Goal: Task Accomplishment & Management: Manage account settings

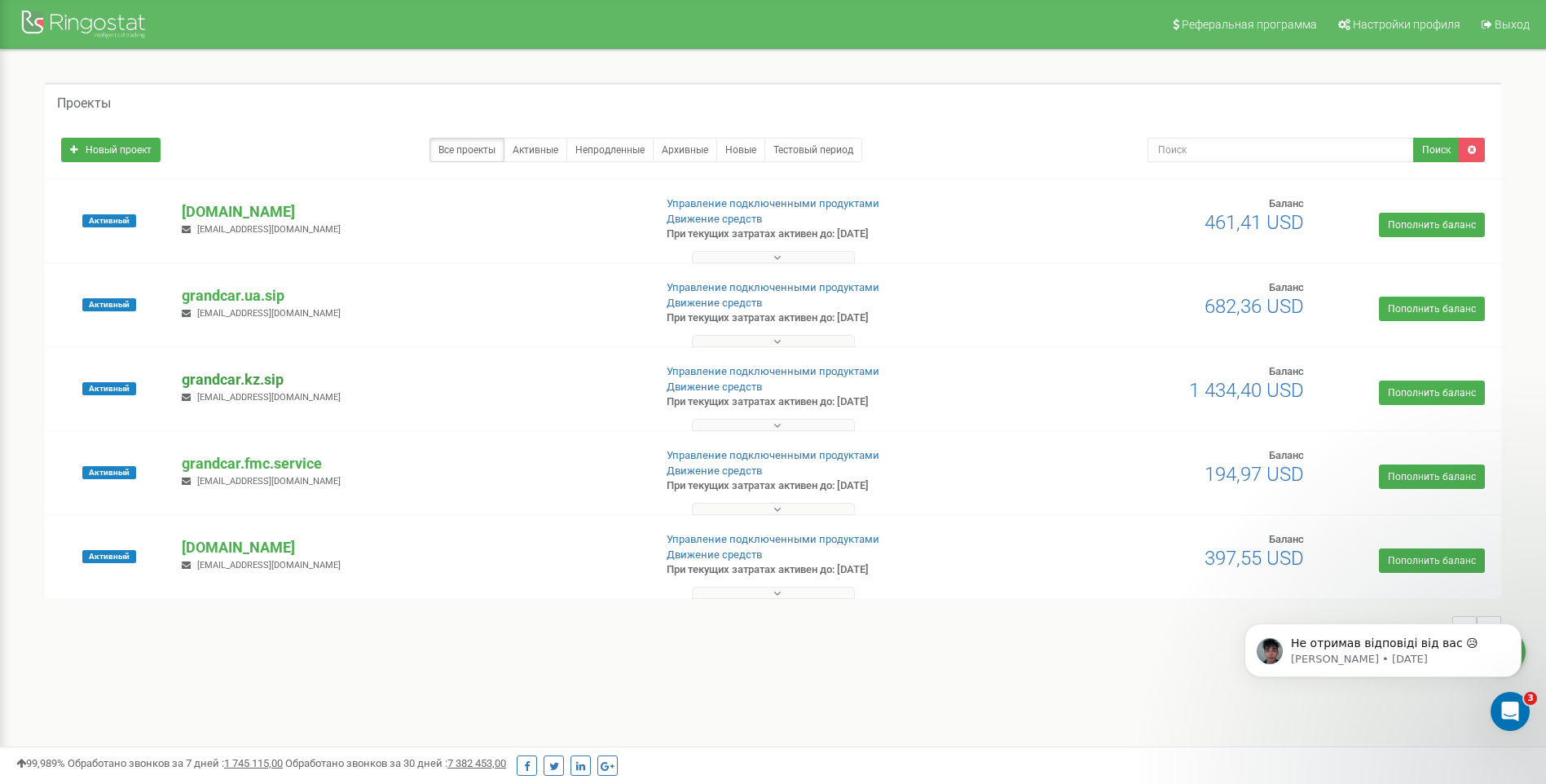
click at [246, 369] on p "grandcar.kz.sip" at bounding box center [411, 379] width 458 height 21
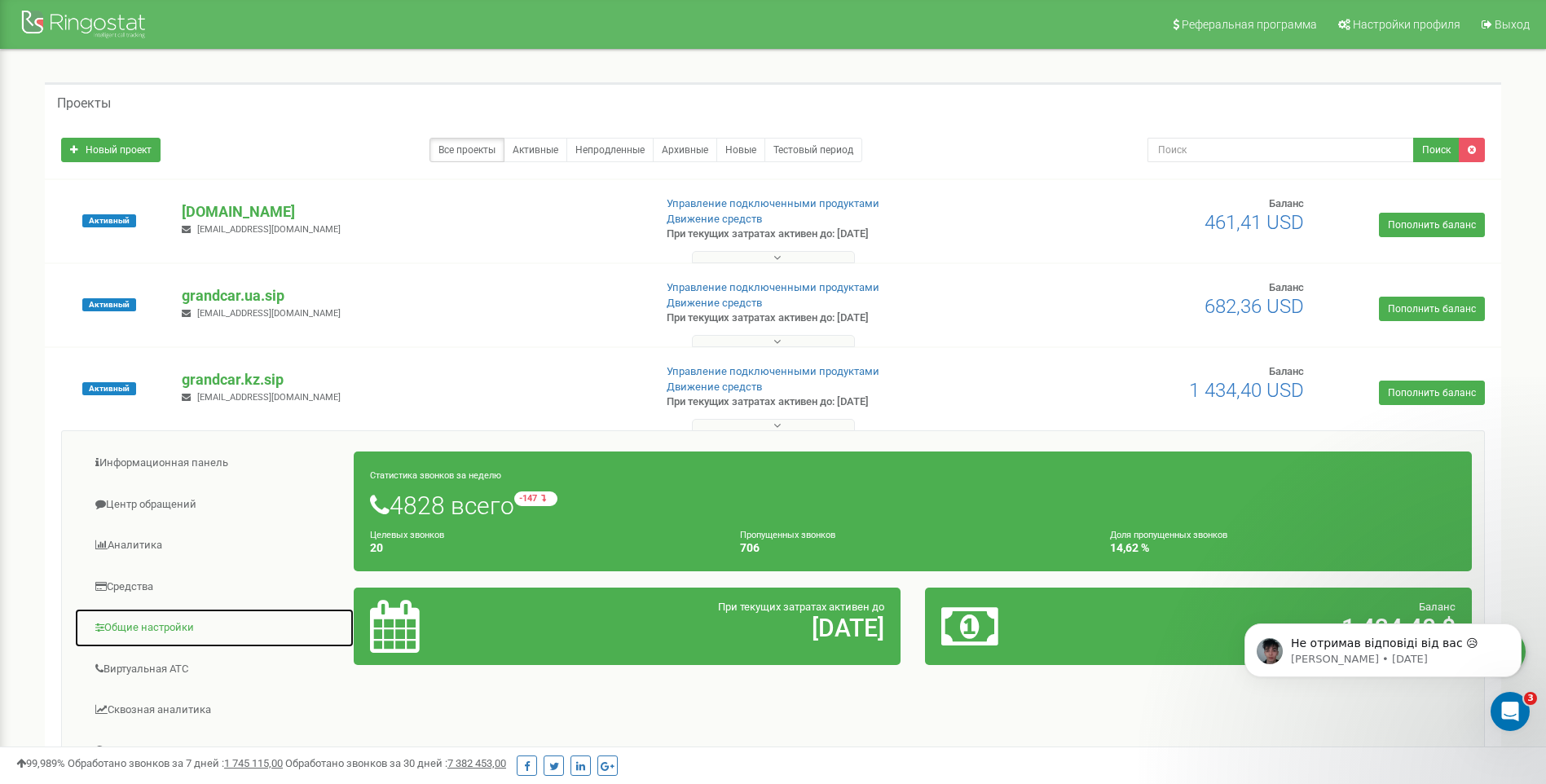
click at [158, 635] on link "Общие настройки" at bounding box center [214, 628] width 280 height 40
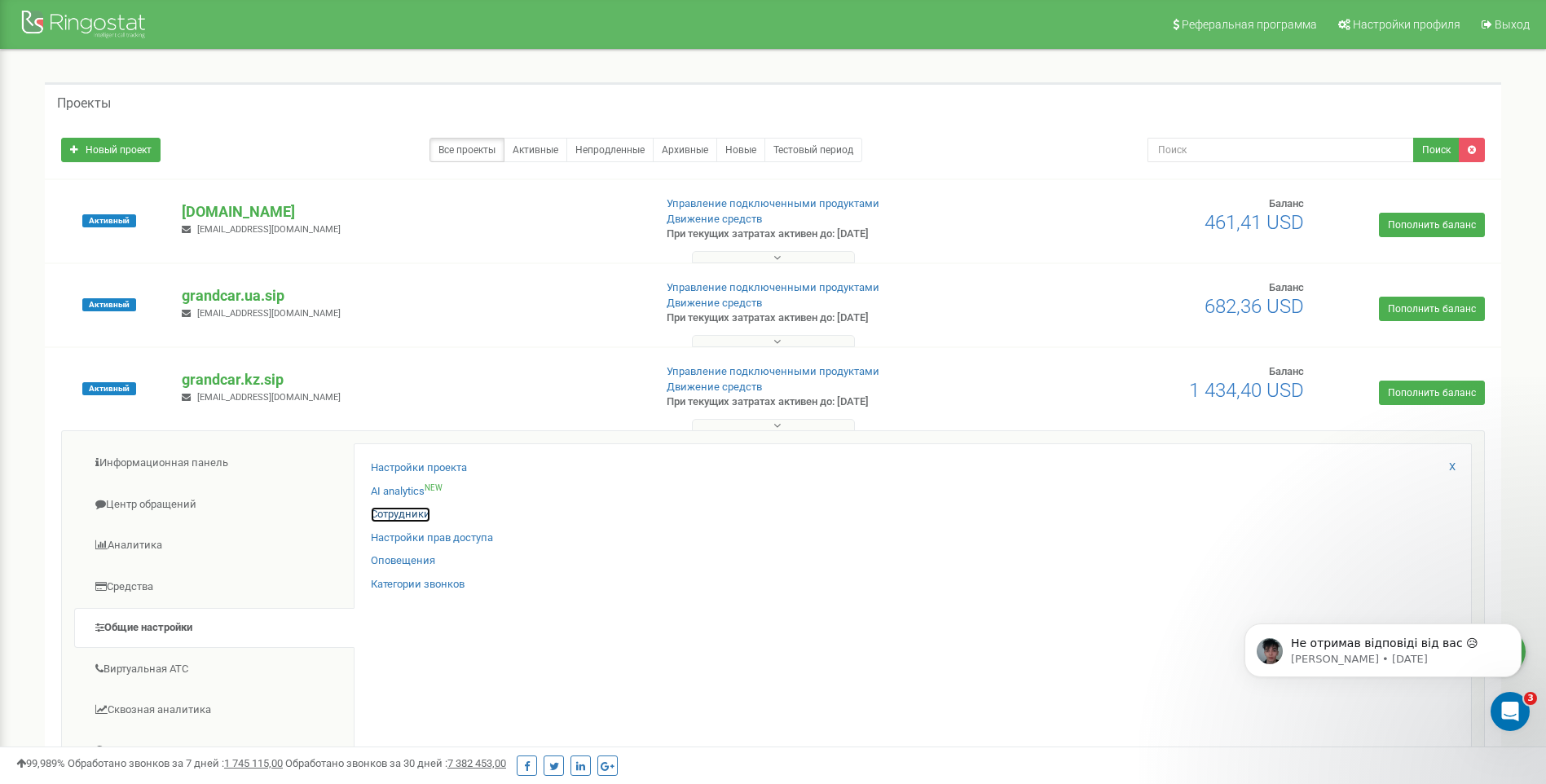
click at [386, 514] on link "Сотрудники" at bounding box center [400, 514] width 60 height 15
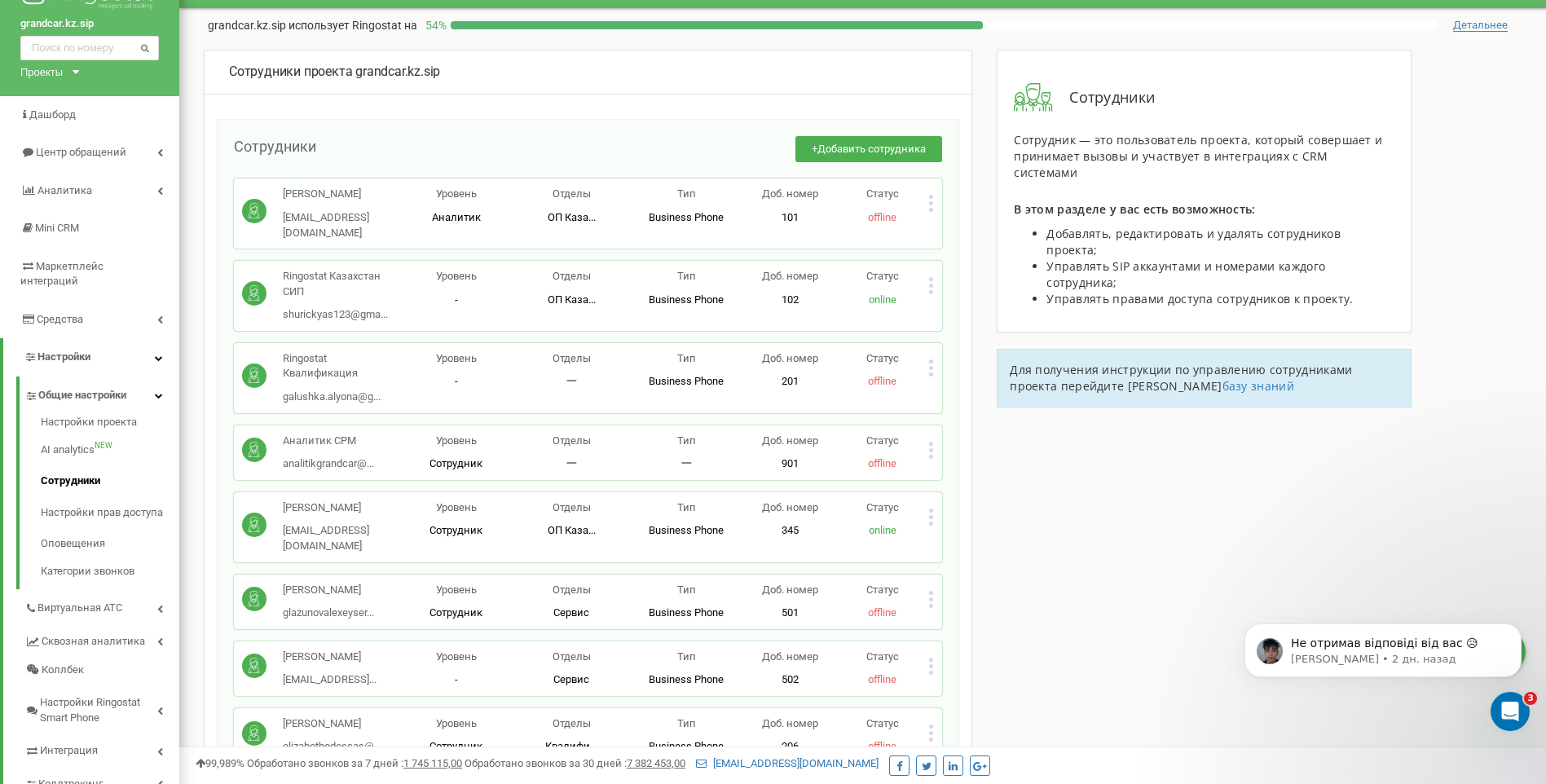
scroll to position [22, 0]
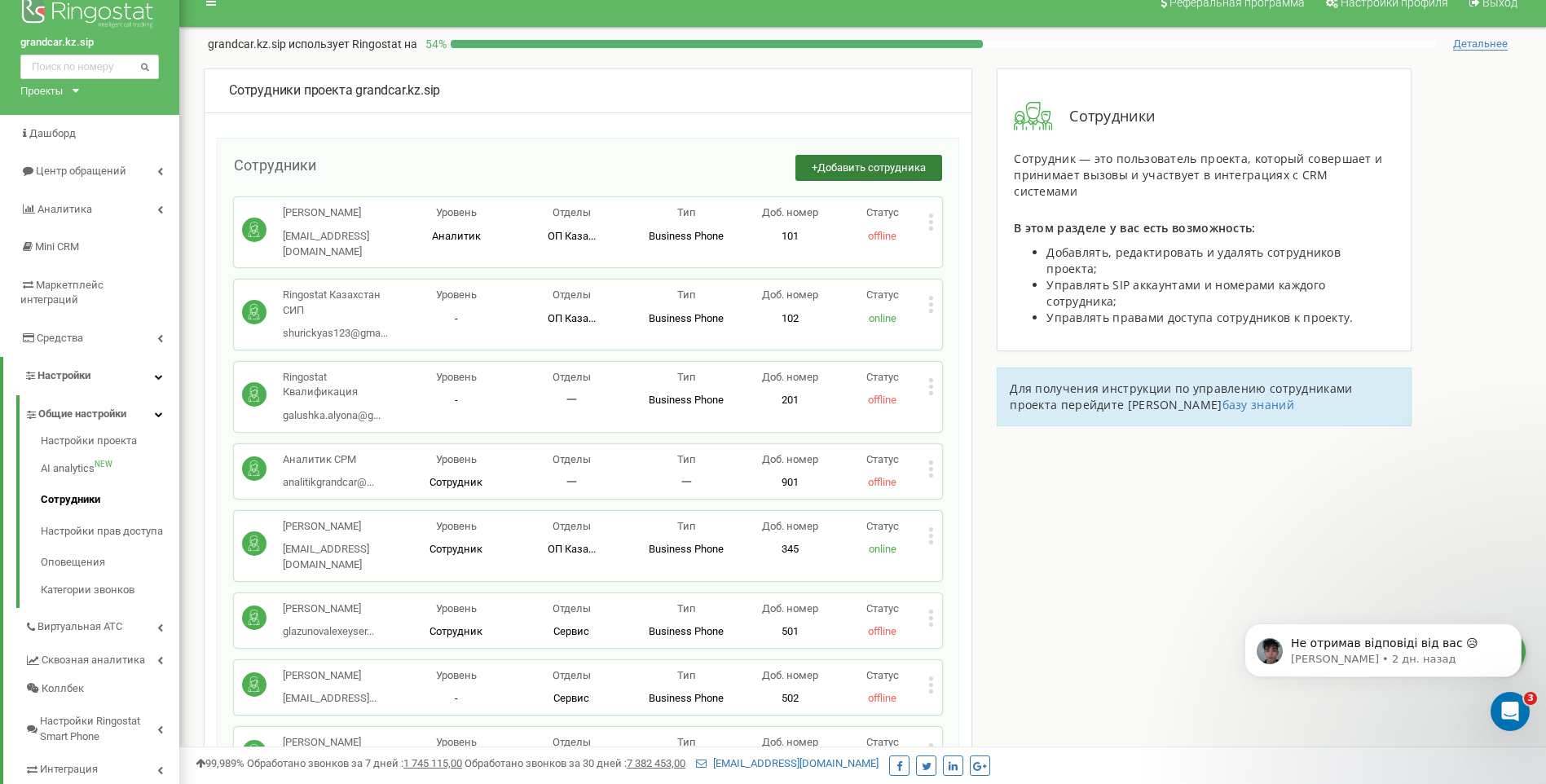
click at [840, 156] on button "+ Добавить сотрудника" at bounding box center [869, 168] width 146 height 27
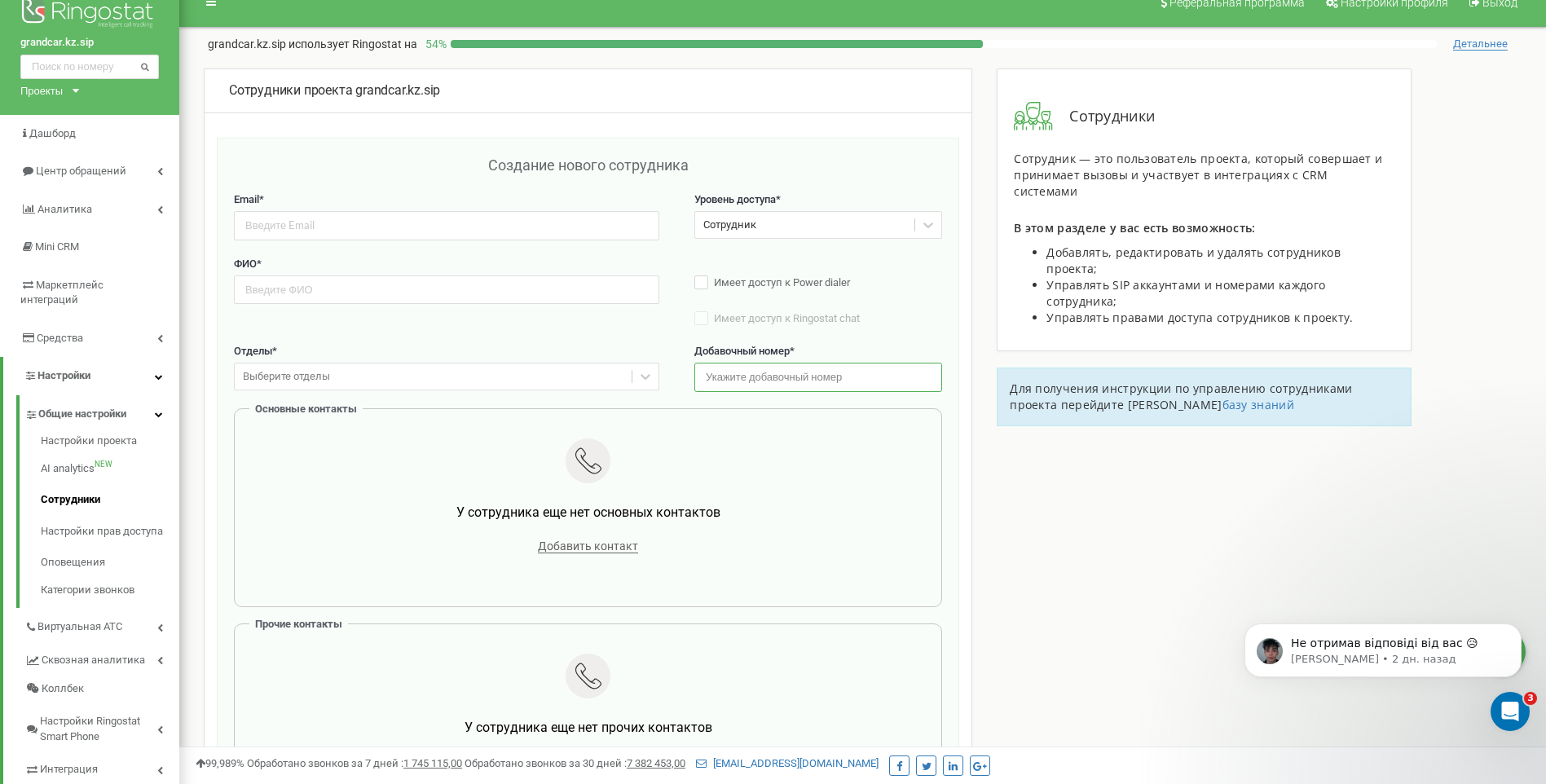
click at [749, 371] on input "text" at bounding box center [818, 377] width 248 height 29
type input "259"
click at [314, 221] on input "email" at bounding box center [447, 225] width 426 height 29
click at [300, 285] on input "text" at bounding box center [447, 290] width 426 height 29
paste input "[PERSON_NAME]"
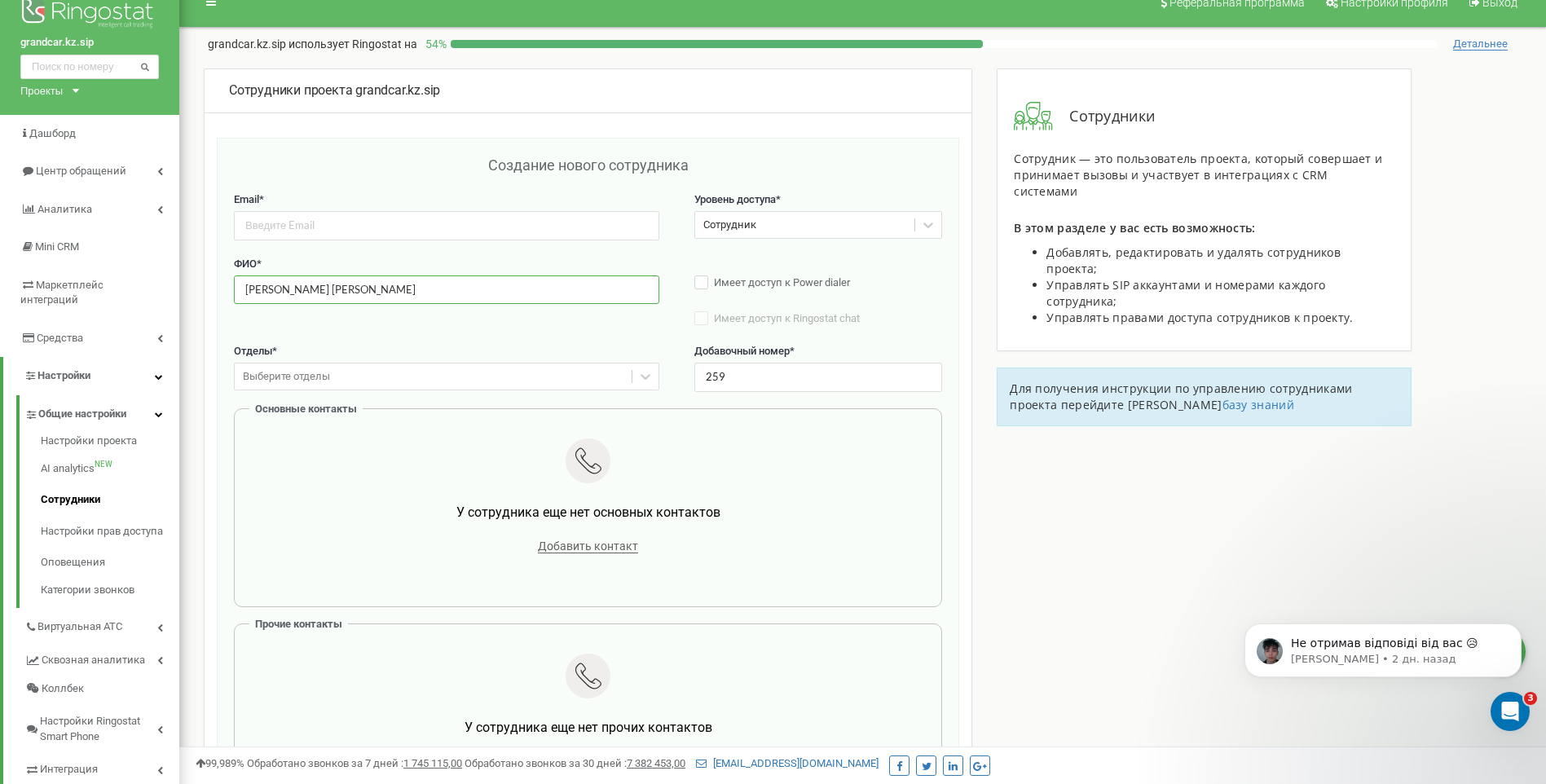
type input "[PERSON_NAME]"
click at [290, 225] on input "email" at bounding box center [447, 225] width 426 height 29
paste input "dm.yurchenko@grandcar.ua"
type input "dm.yurchenko@grandcar.ua"
click at [375, 370] on div "Выберите отделы" at bounding box center [434, 376] width 397 height 26
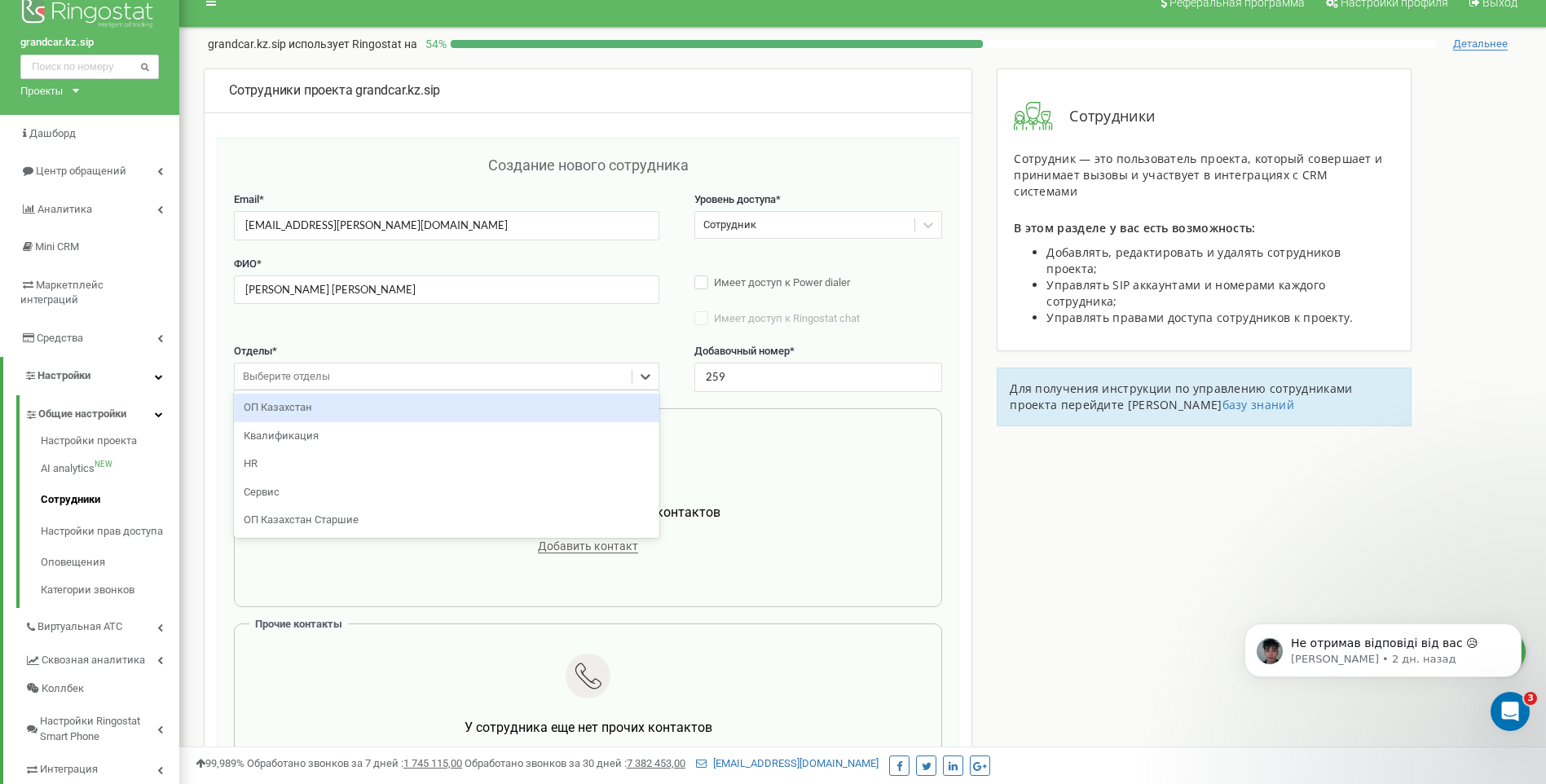
click at [313, 407] on div "ОП Казахстан" at bounding box center [447, 408] width 426 height 29
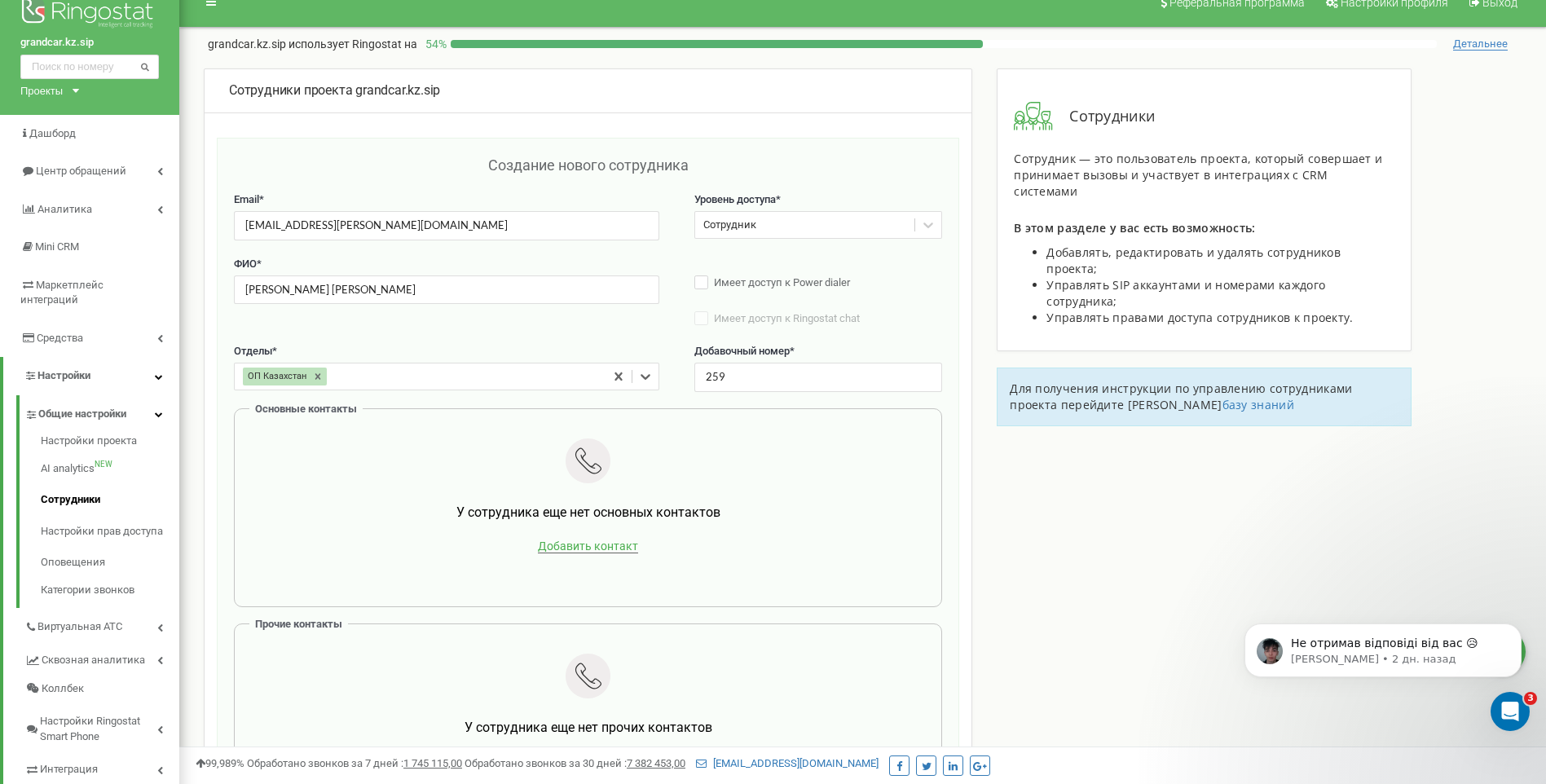
click at [582, 540] on span "Добавить контакт" at bounding box center [588, 546] width 100 height 14
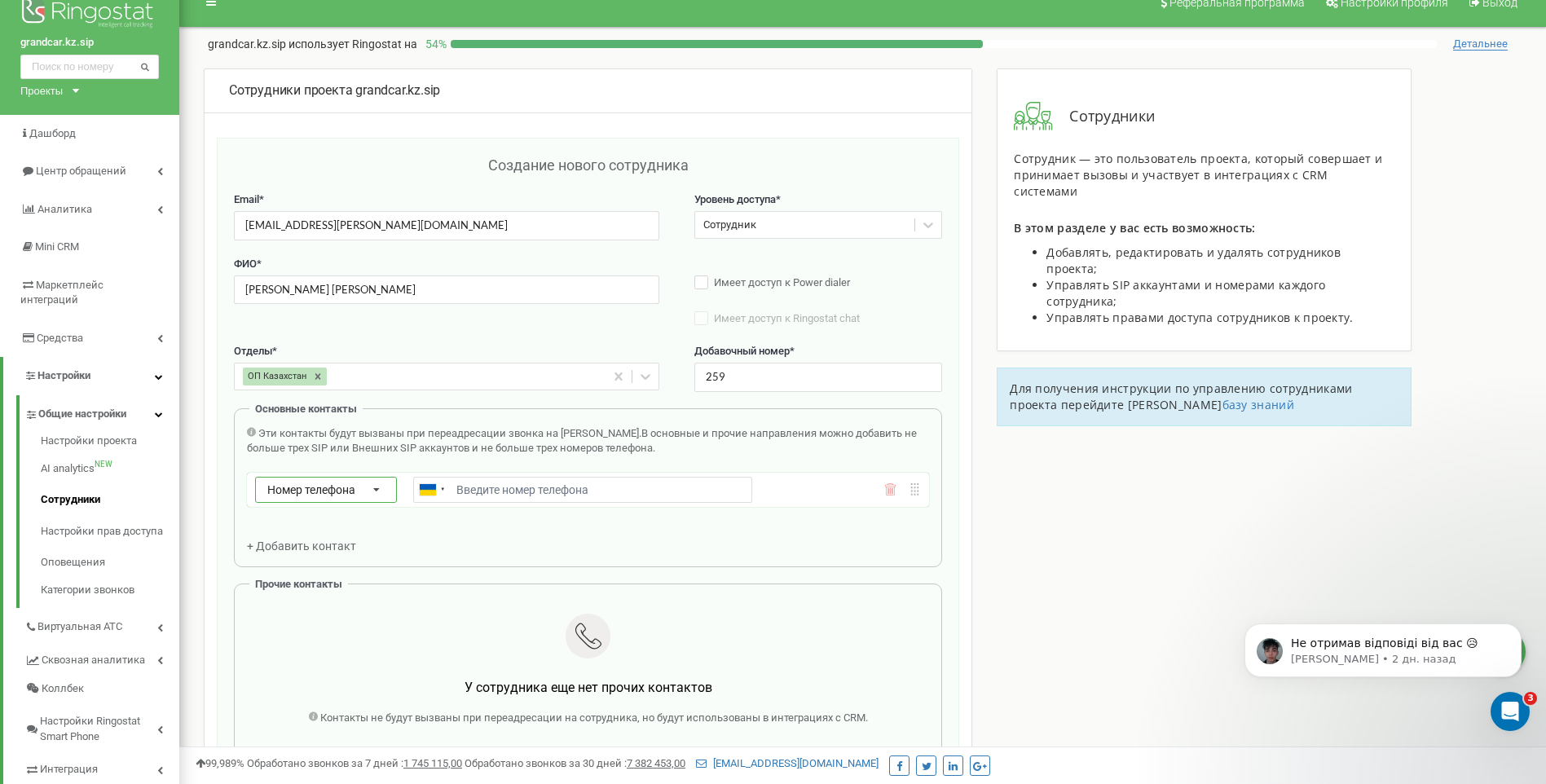
click at [314, 492] on span "Номер телефона" at bounding box center [311, 489] width 88 height 13
click at [300, 532] on div "SIP" at bounding box center [325, 536] width 140 height 24
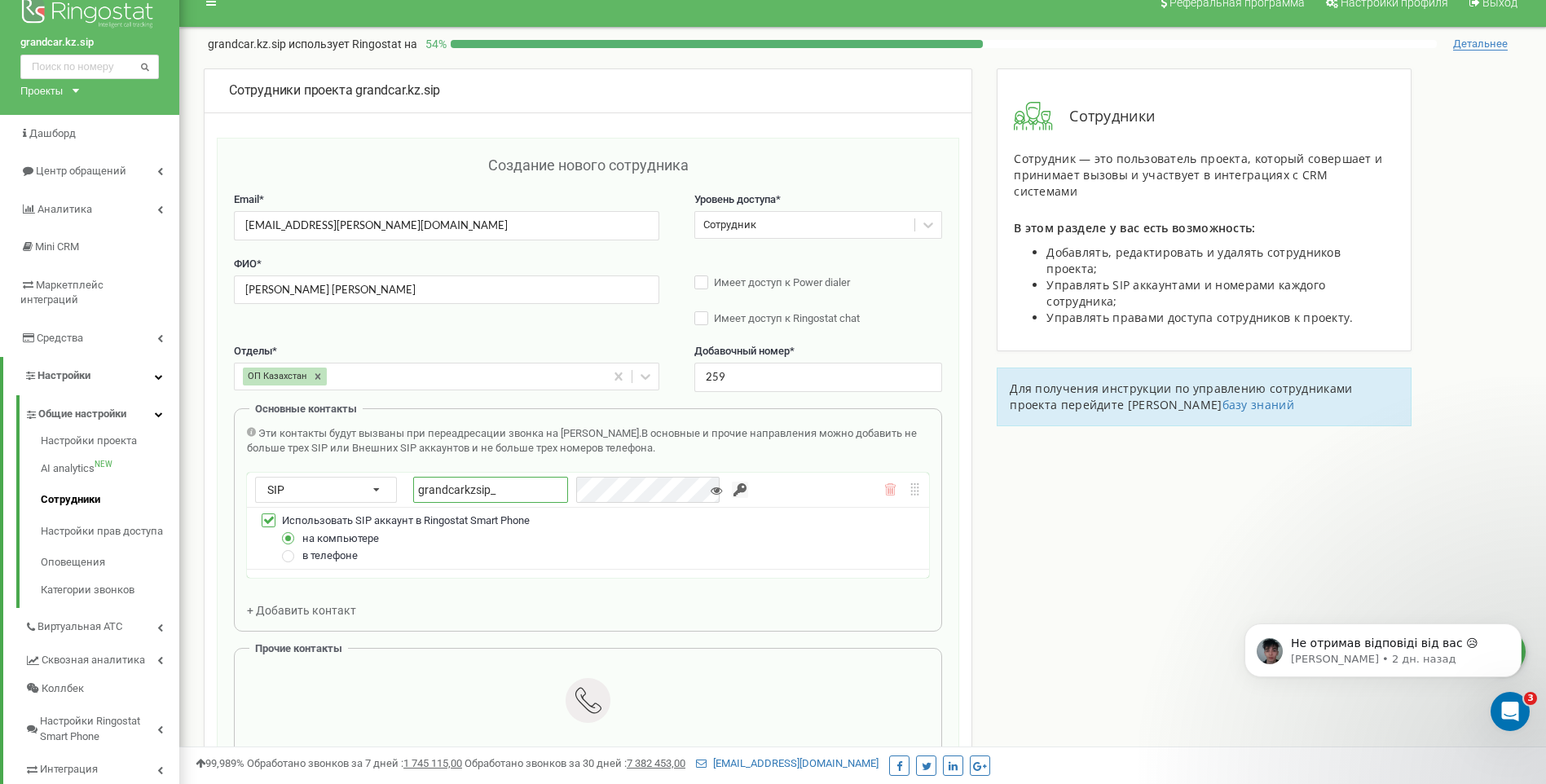
click at [523, 488] on input "grandcarkzsip_" at bounding box center [491, 489] width 155 height 26
type input "grandcarkzsip_yurchenko"
click at [732, 488] on input "button" at bounding box center [740, 489] width 16 height 16
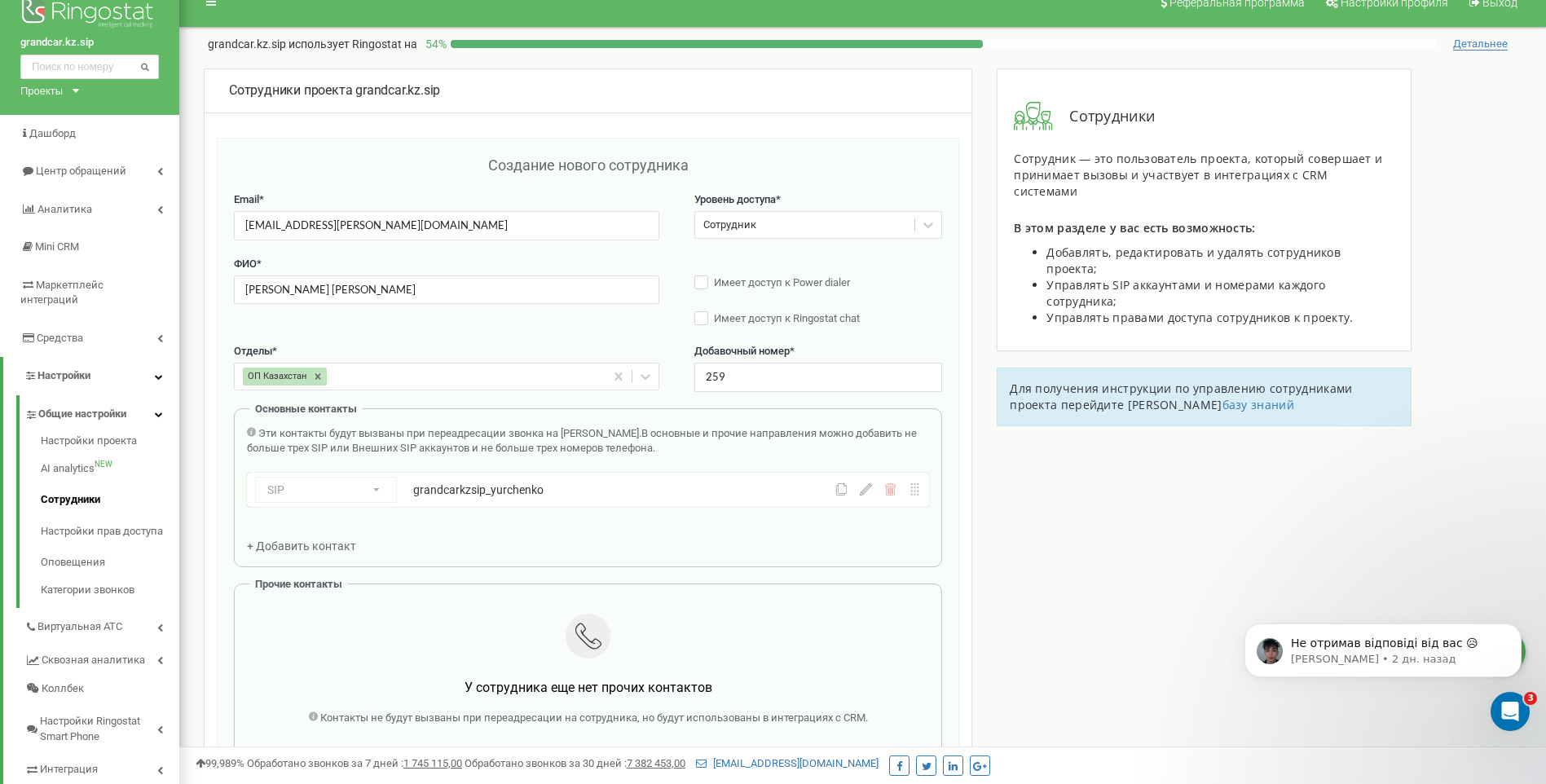
click at [332, 542] on span "+ Добавить контакт" at bounding box center [301, 546] width 109 height 13
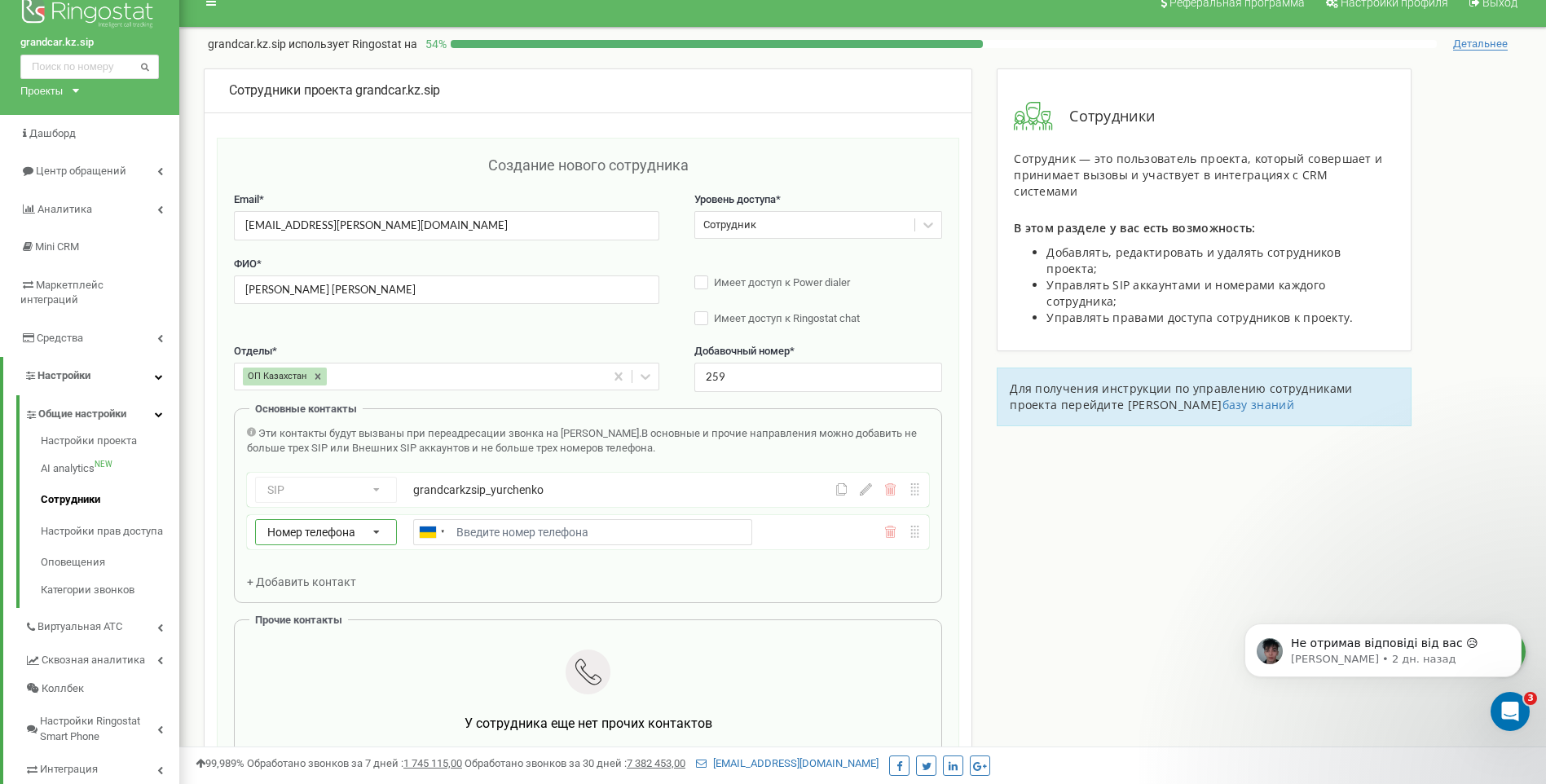
click at [326, 539] on div "Номер телефона Номер телефона SIP Внешний SIP" at bounding box center [325, 531] width 142 height 26
click at [294, 574] on div "SIP" at bounding box center [325, 579] width 140 height 24
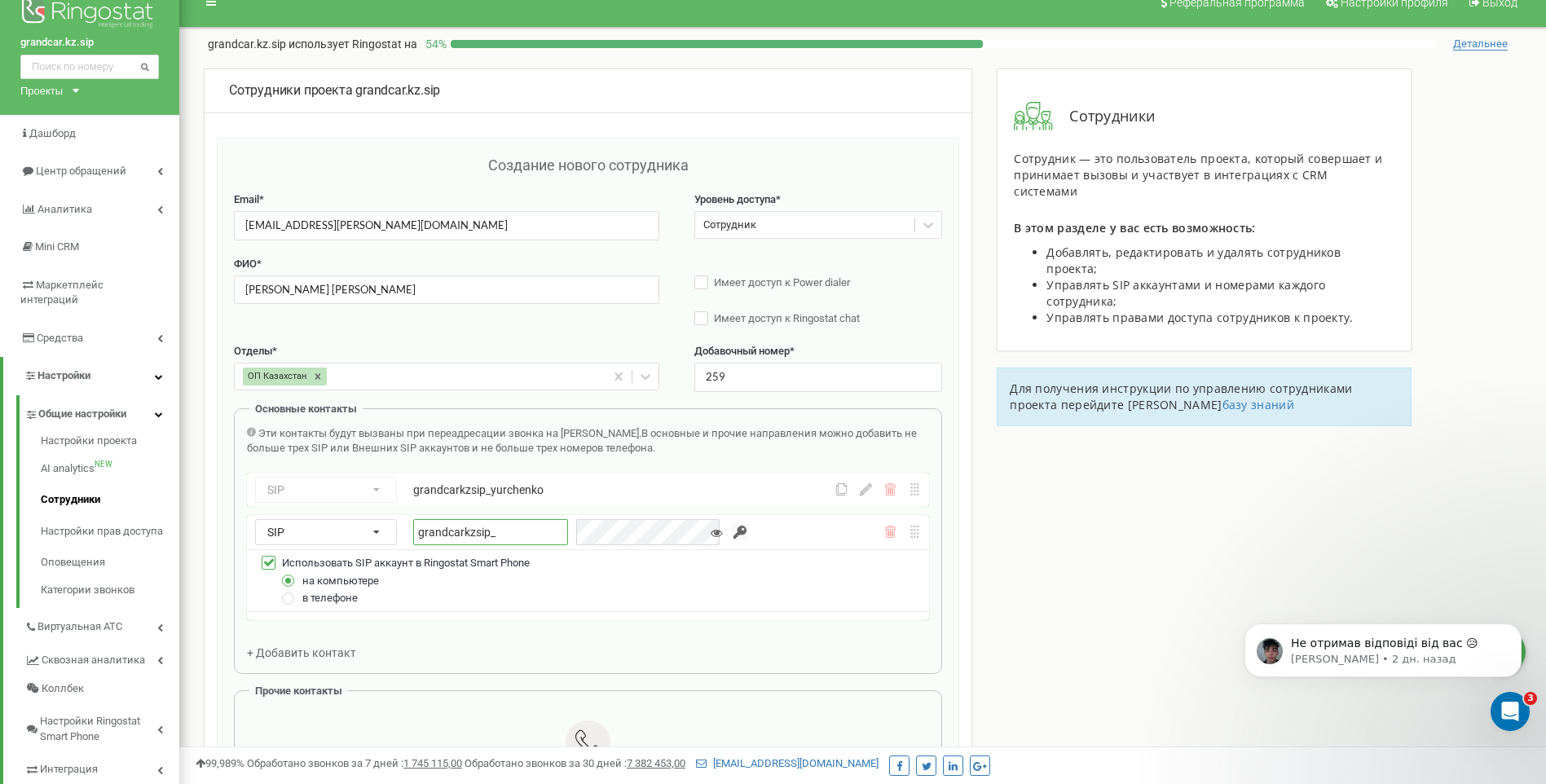
click at [505, 522] on input "grandcarkzsip_" at bounding box center [491, 531] width 155 height 26
type input "grandcarkzsip_yurchenkomob"
click at [734, 528] on input "button" at bounding box center [740, 531] width 16 height 16
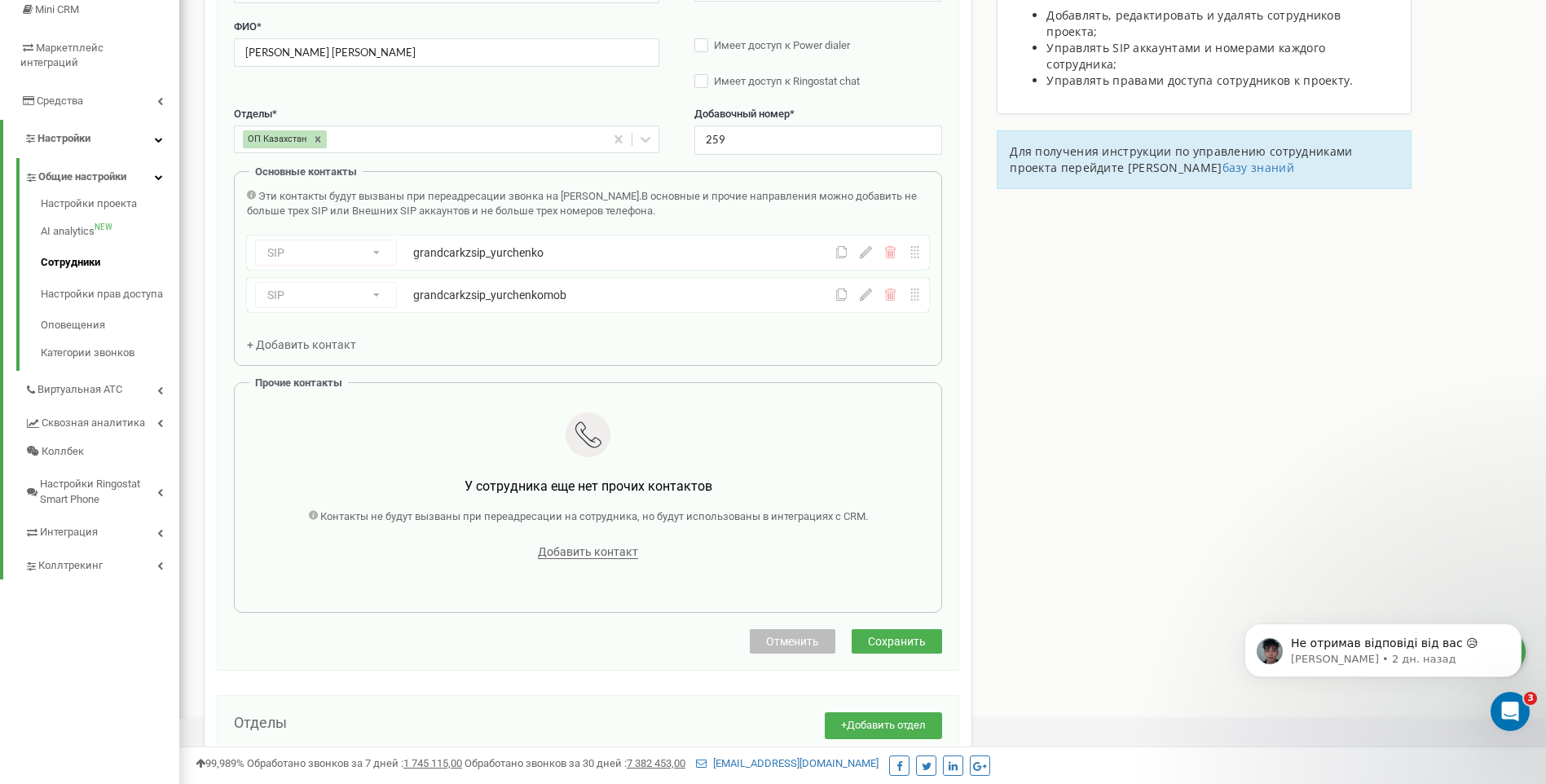
scroll to position [266, 0]
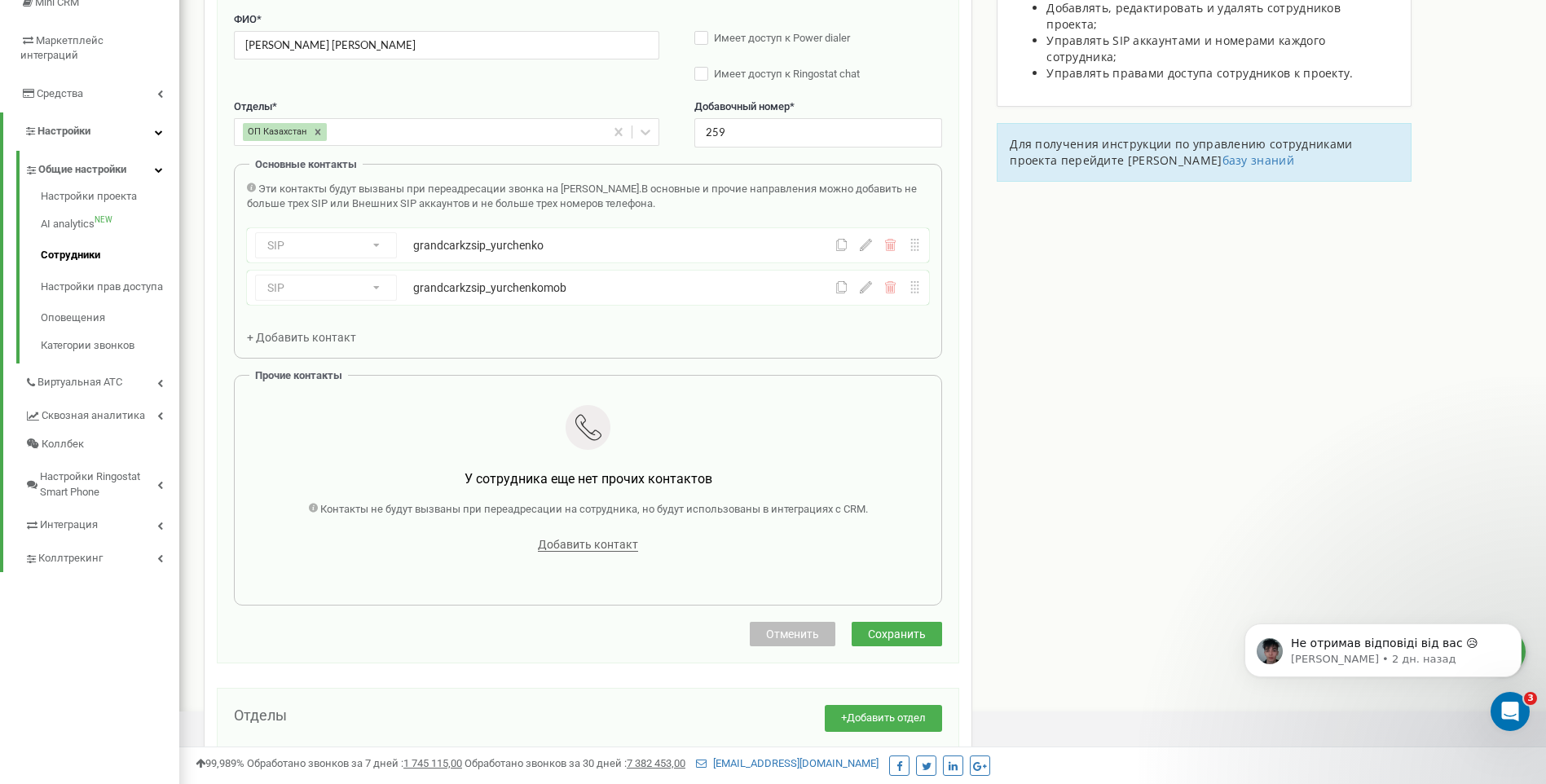
click at [863, 288] on icon at bounding box center [865, 287] width 12 height 12
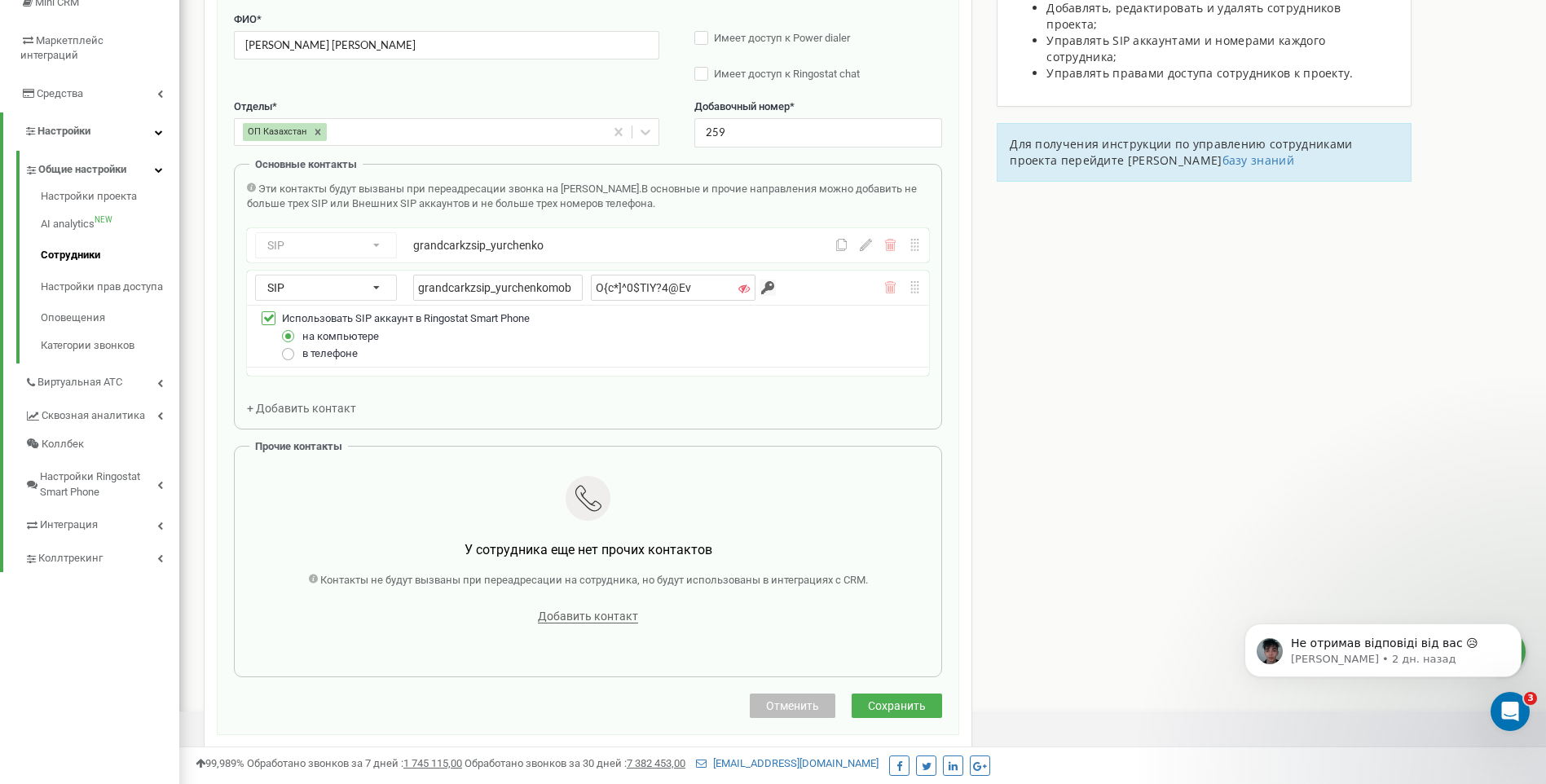
click at [283, 347] on label at bounding box center [289, 347] width 14 height 0
click at [0, 0] on input "в телефоне" at bounding box center [0, 0] width 0 height 0
click at [911, 696] on button "Сохранить" at bounding box center [897, 706] width 90 height 25
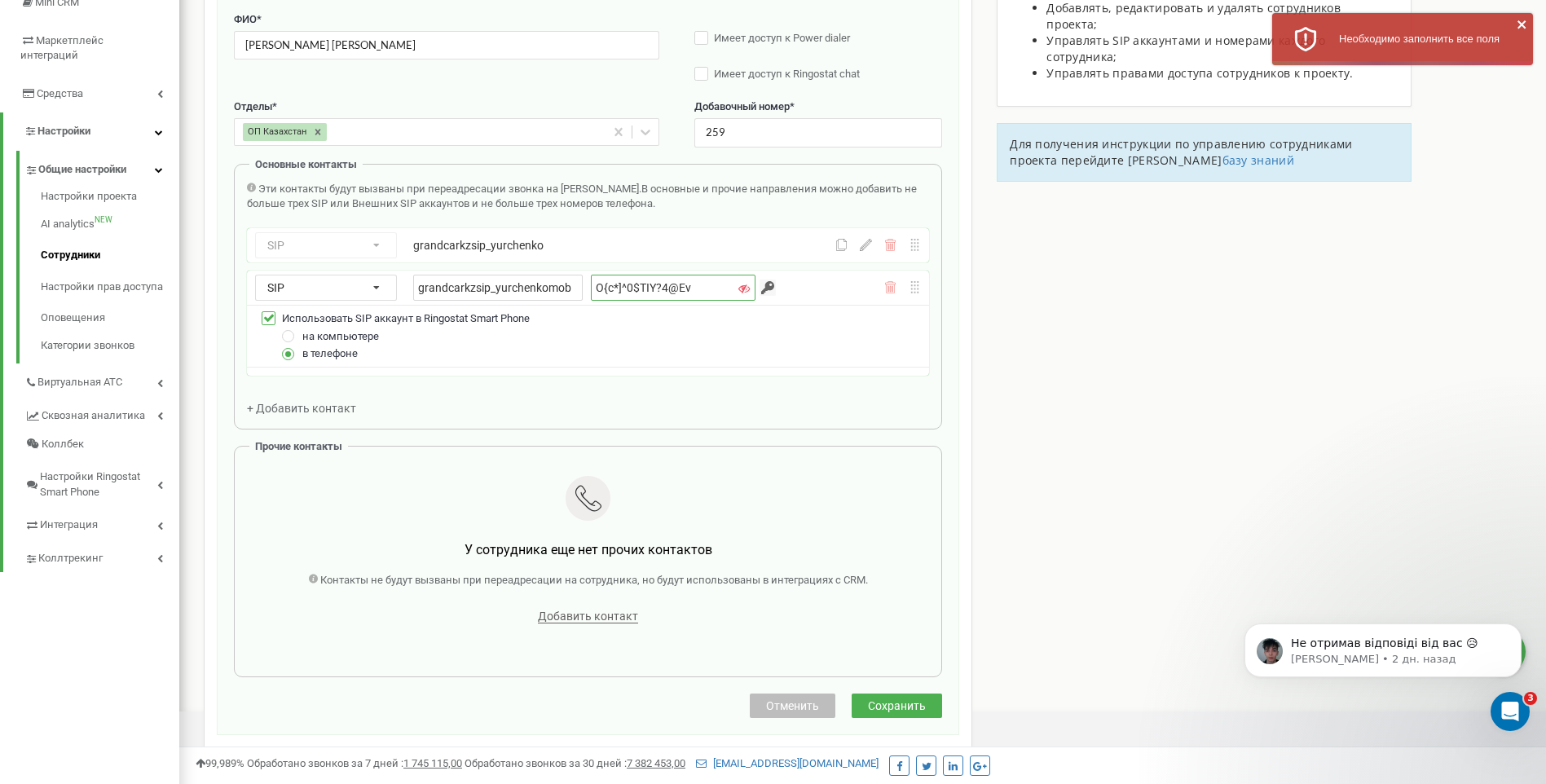
click at [681, 291] on input "O{c*]^0$TIY?4@Ev" at bounding box center [673, 287] width 164 height 26
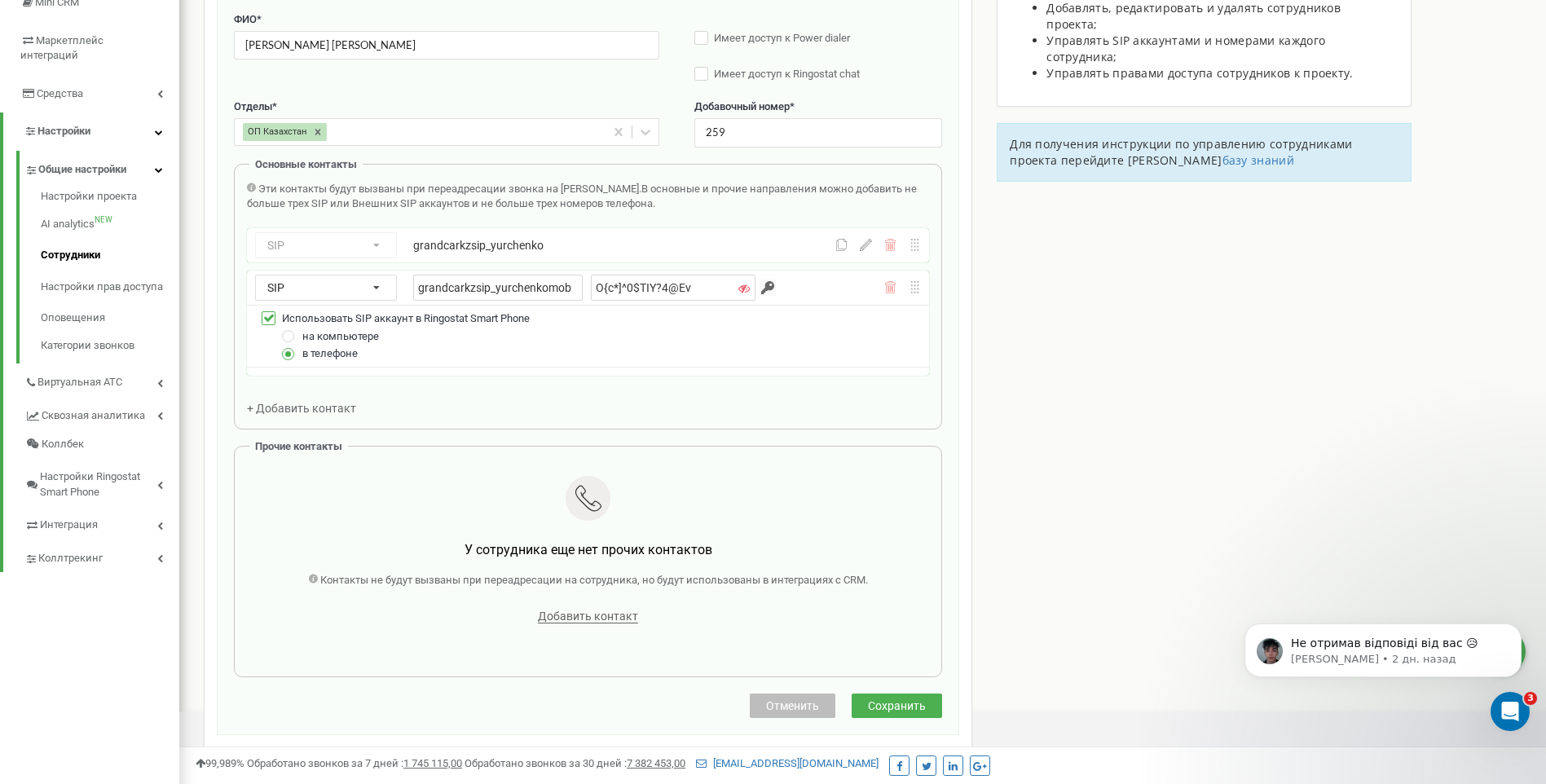
scroll to position [194, 0]
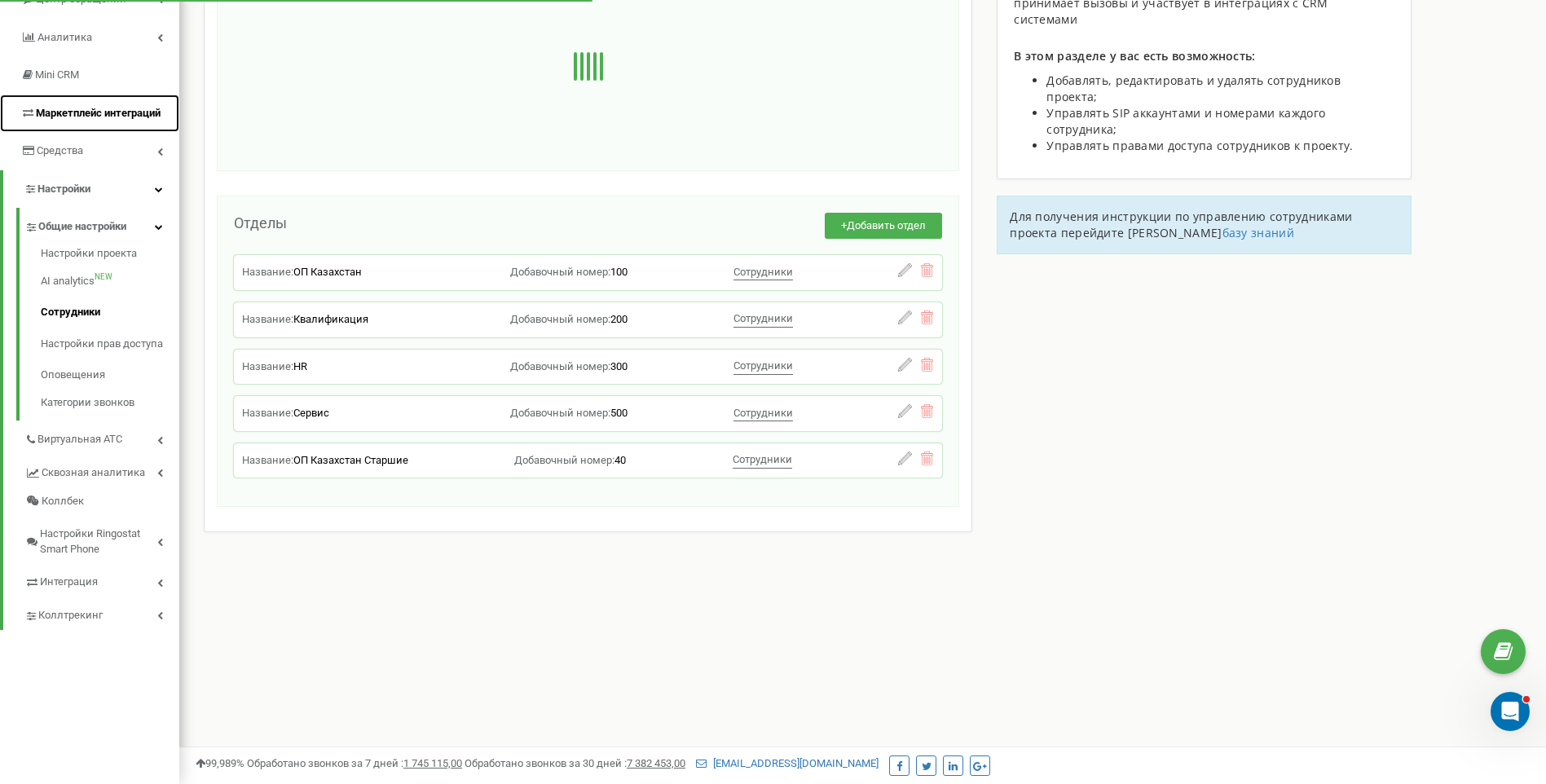
click at [109, 118] on span "Маркетплейс интеграций" at bounding box center [98, 112] width 125 height 12
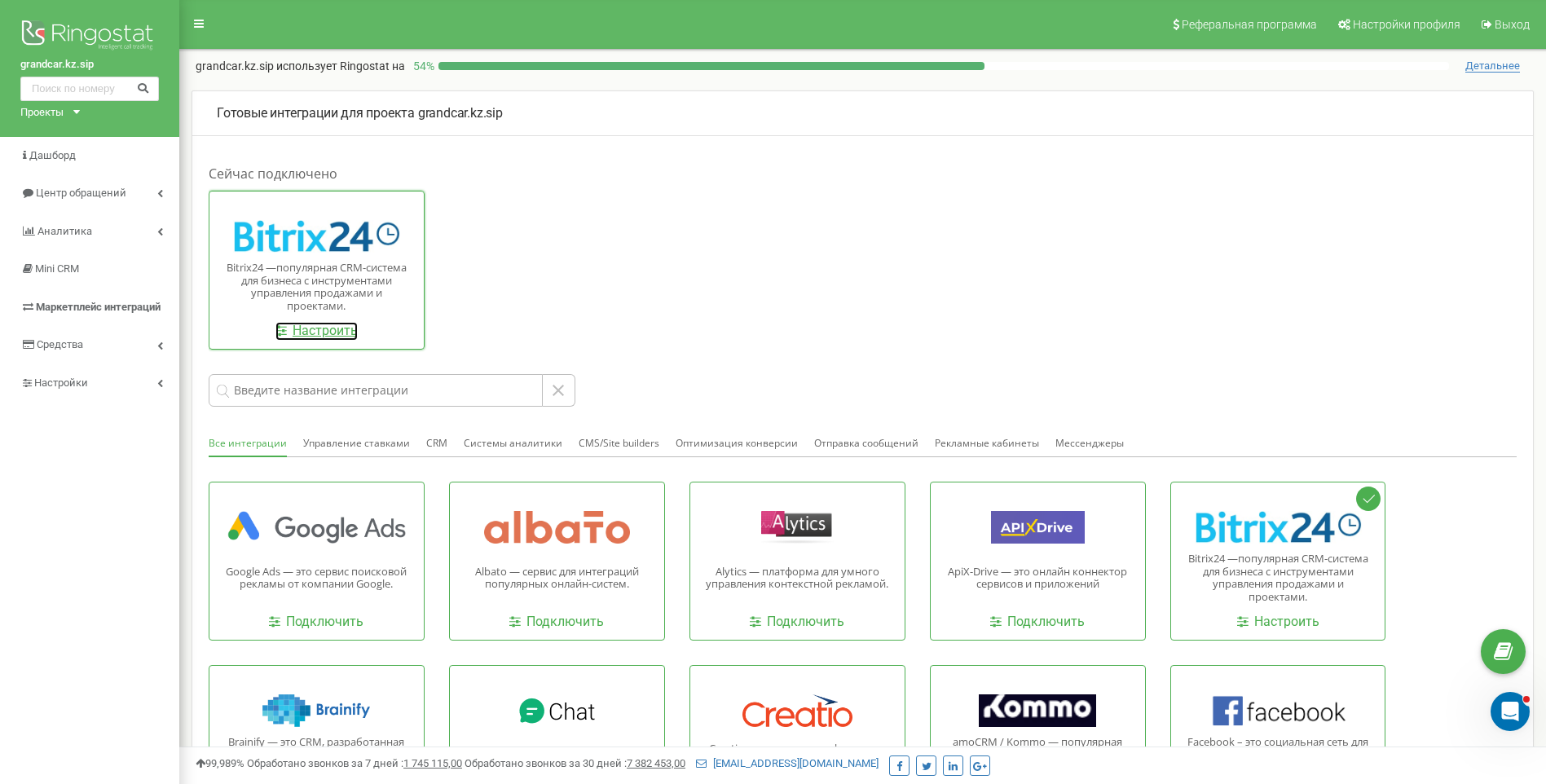
click at [338, 326] on link "Настроить" at bounding box center [317, 332] width 83 height 19
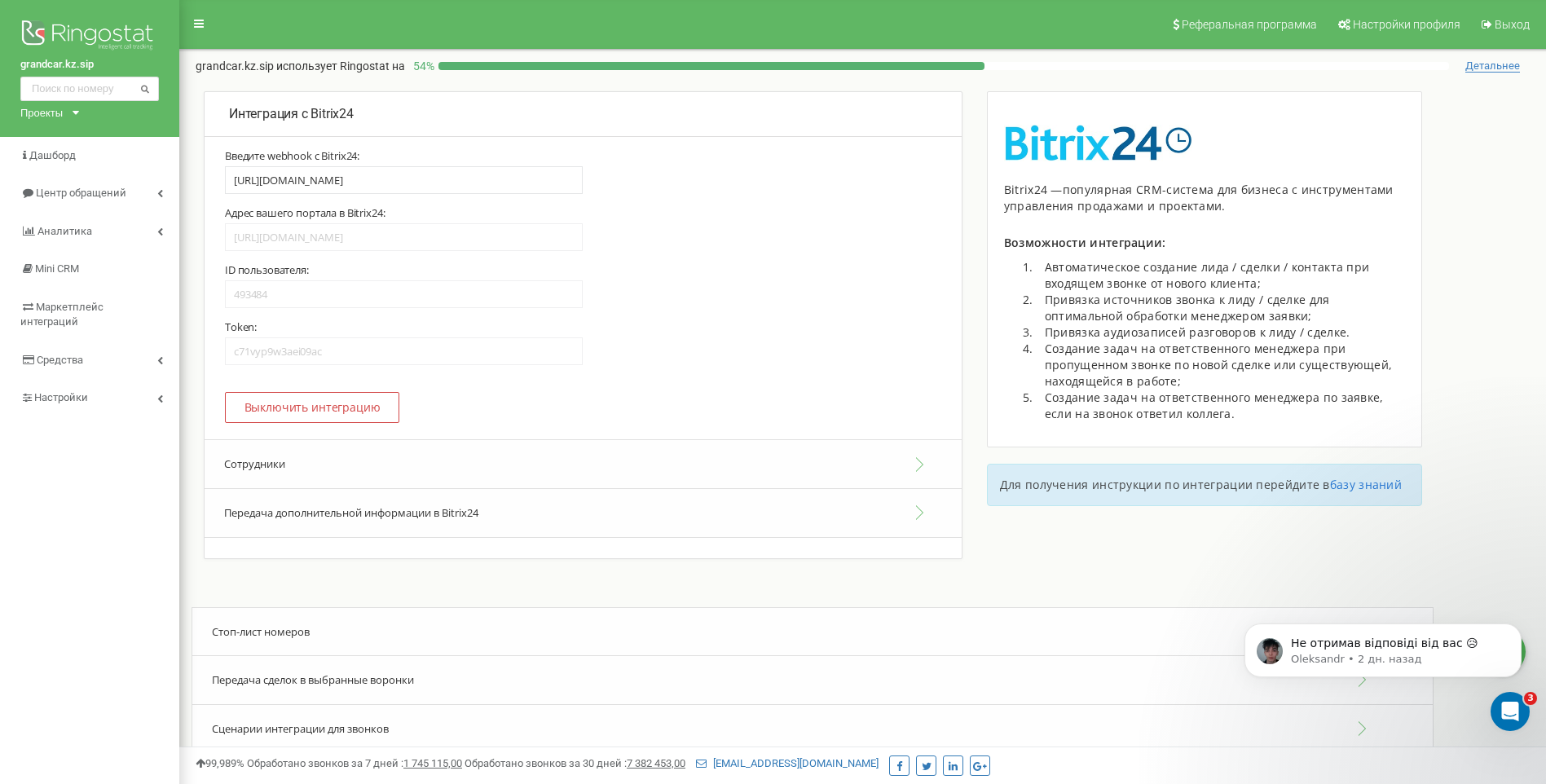
click at [294, 464] on button "Сотрудники" at bounding box center [583, 464] width 757 height 49
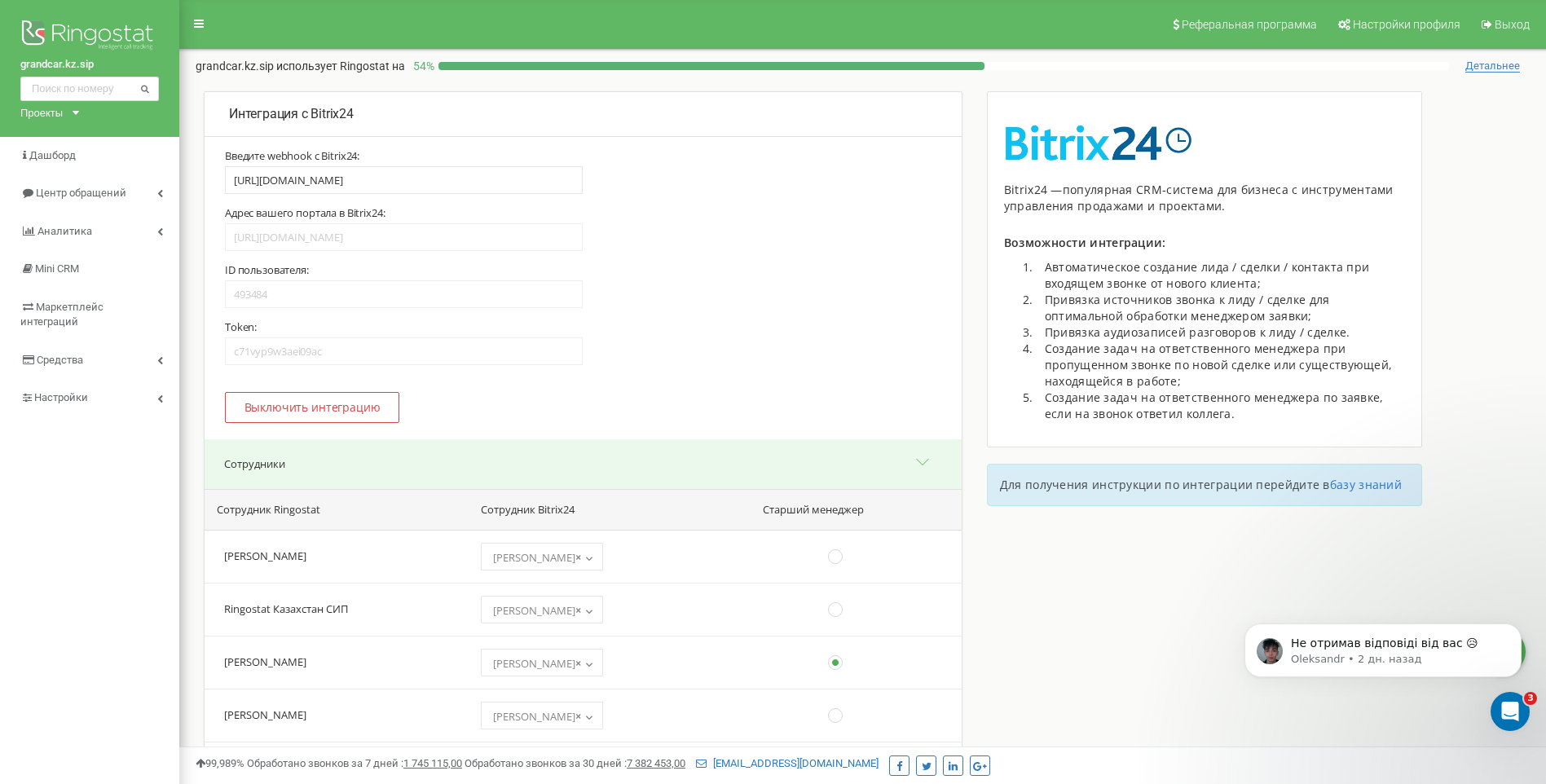
scroll to position [1647, 0]
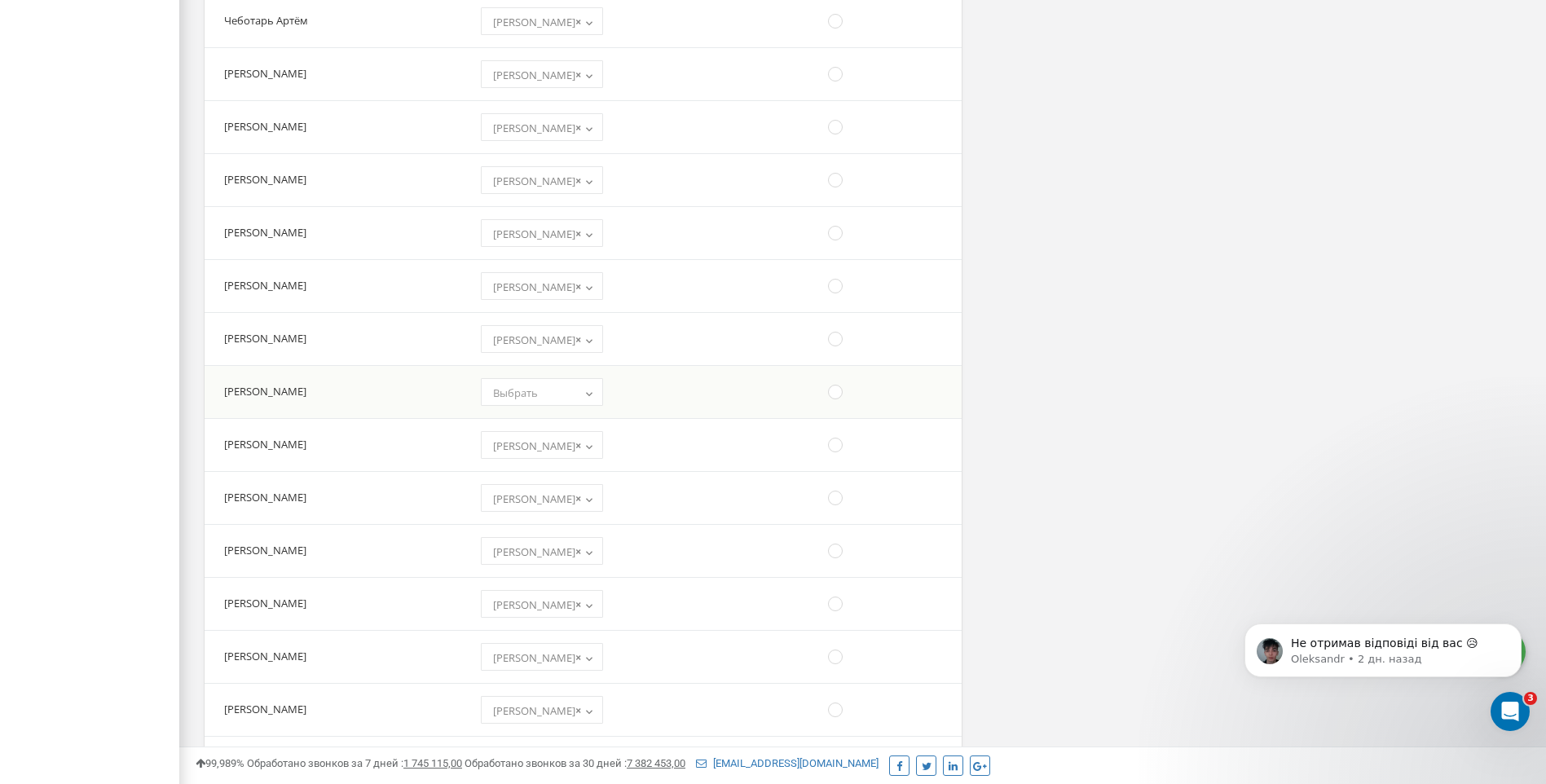
click at [597, 397] on span "Выбрать" at bounding box center [542, 392] width 111 height 23
select select "39185"
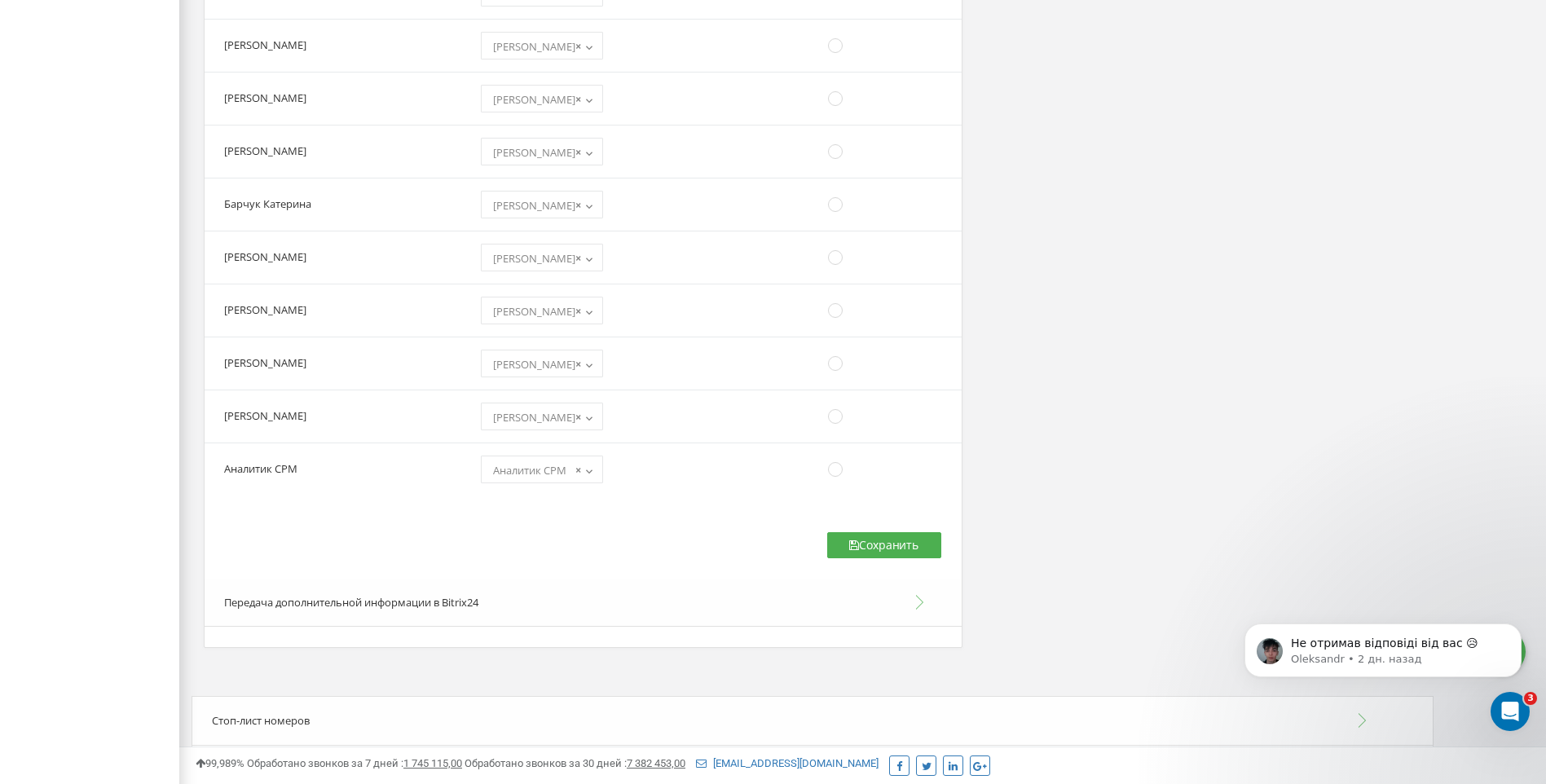
scroll to position [2616, 0]
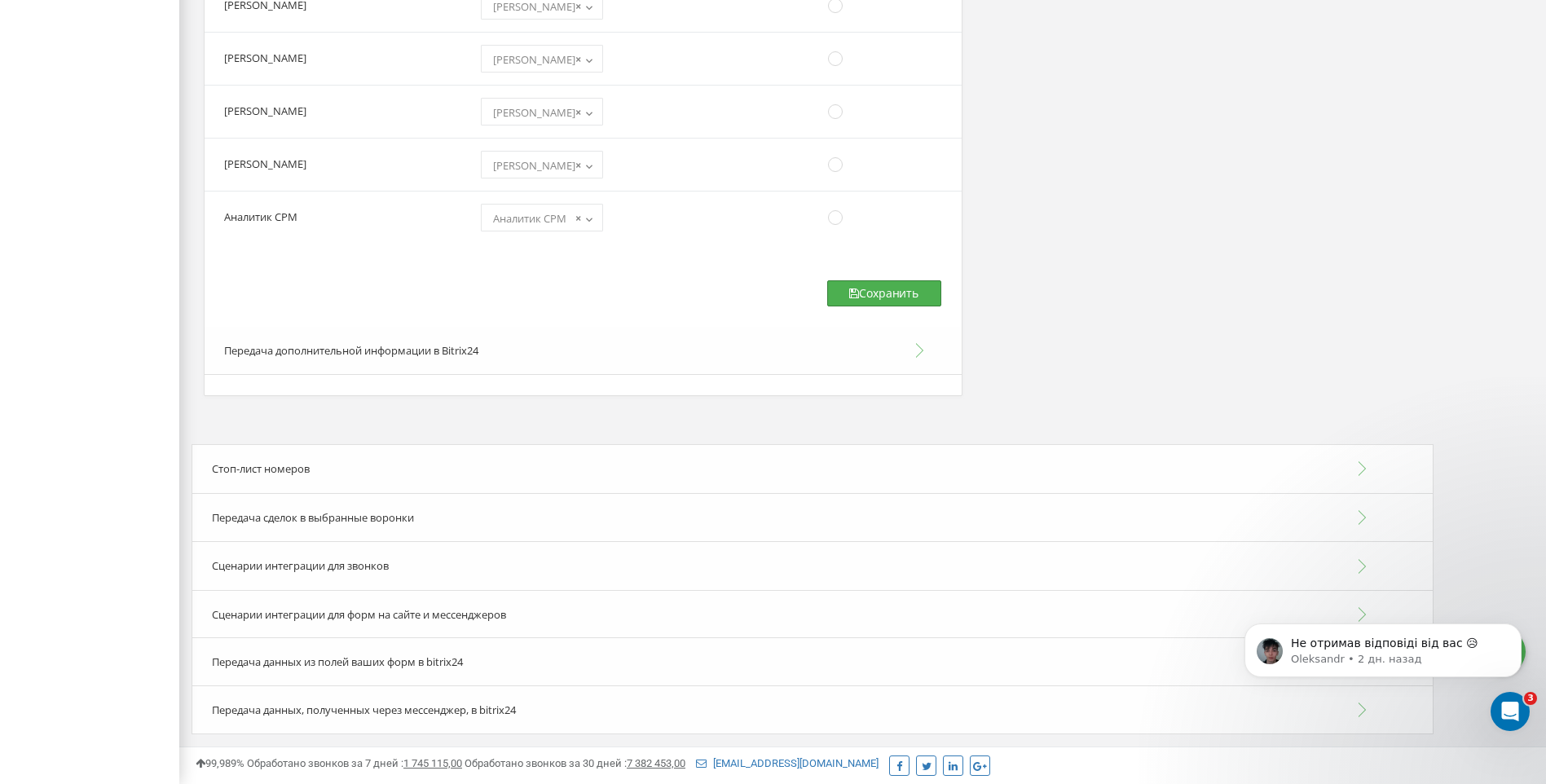
click at [899, 304] on button "Сохранить" at bounding box center [884, 293] width 114 height 26
